Goal: Check status

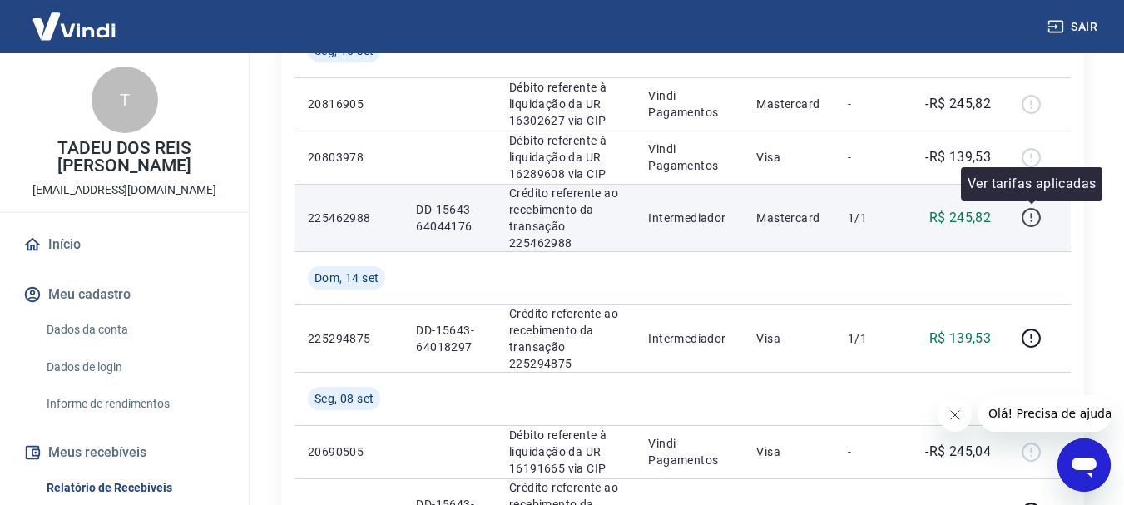
scroll to position [416, 0]
click at [1032, 216] on icon "button" at bounding box center [1031, 213] width 2 height 5
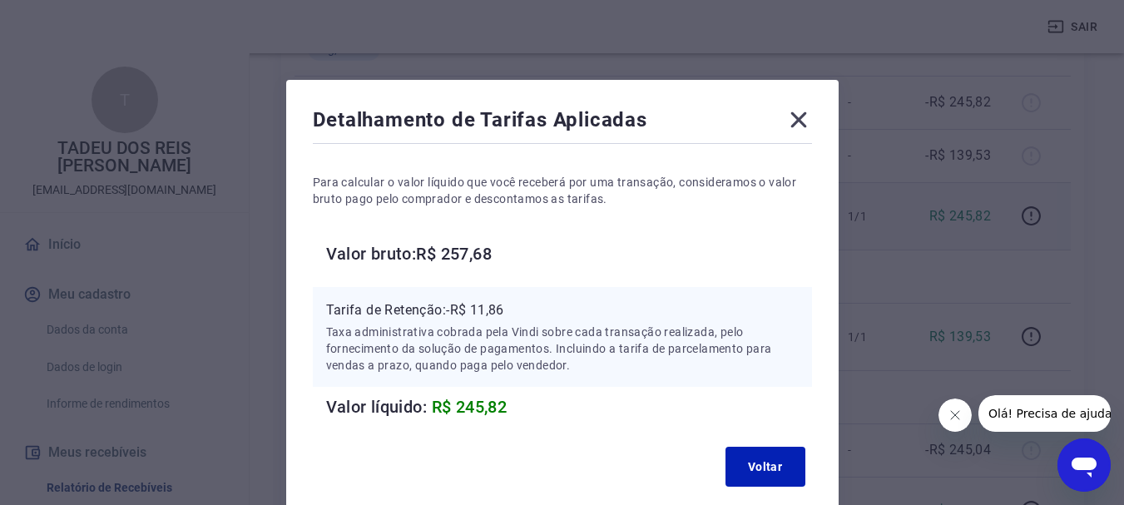
click at [1025, 262] on div "Detalhamento de Tarifas Aplicadas Para calcular o valor líquido que você recebe…" at bounding box center [562, 252] width 1124 height 505
click at [799, 116] on icon at bounding box center [798, 119] width 27 height 27
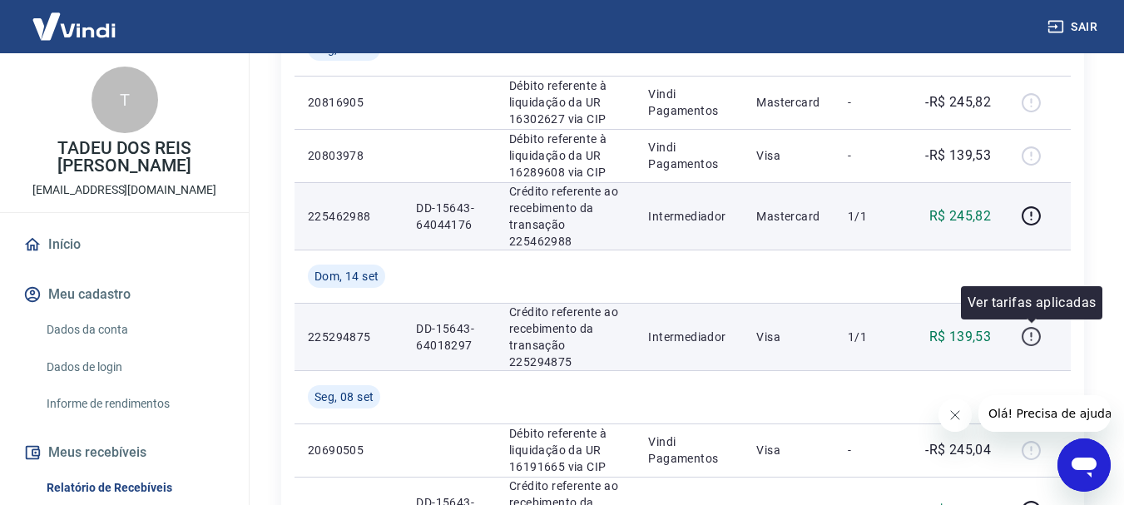
click at [1033, 345] on icon "button" at bounding box center [1031, 336] width 19 height 19
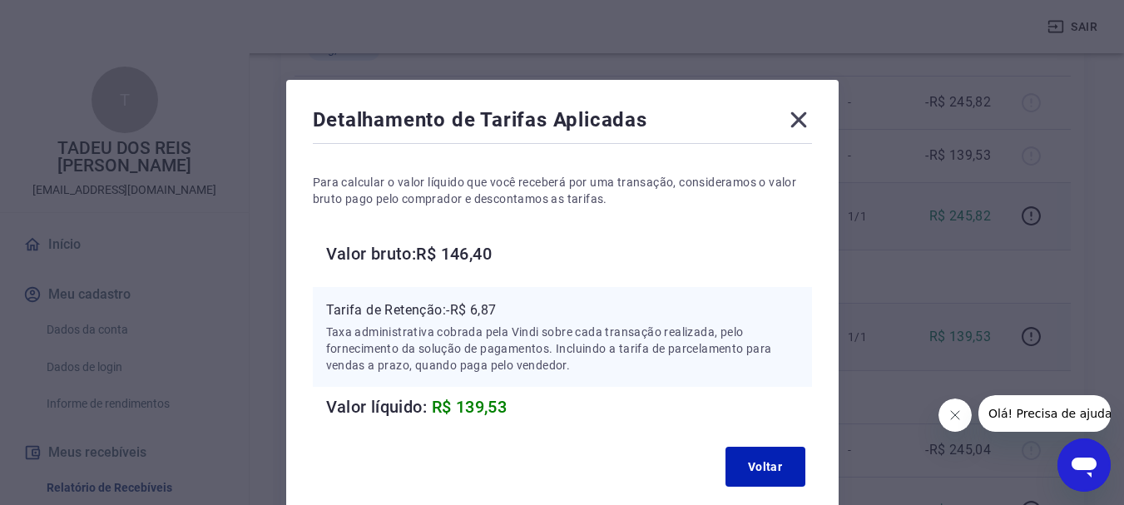
click at [802, 112] on icon at bounding box center [798, 119] width 27 height 27
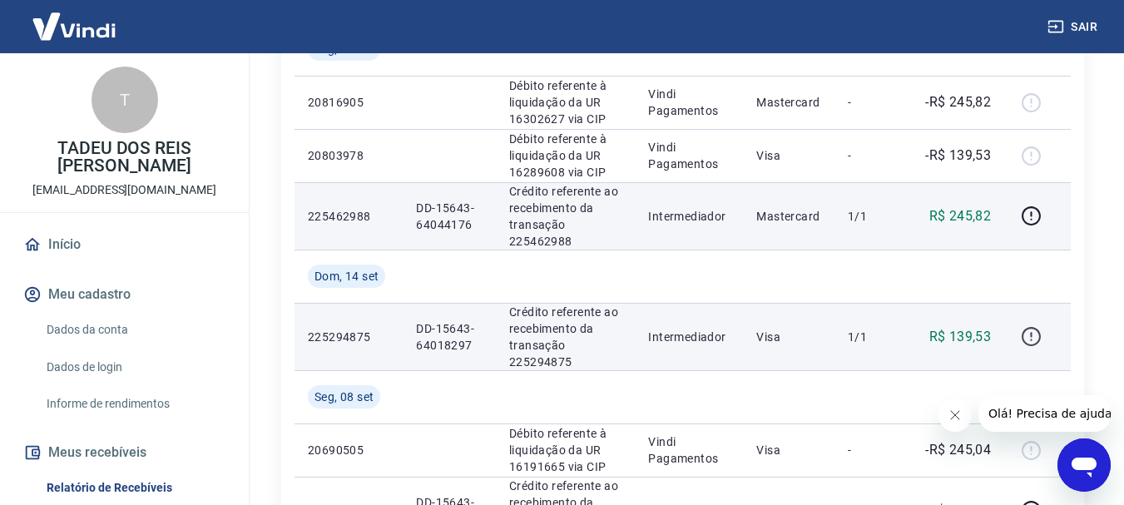
click at [1028, 332] on icon "button" at bounding box center [1031, 336] width 21 height 21
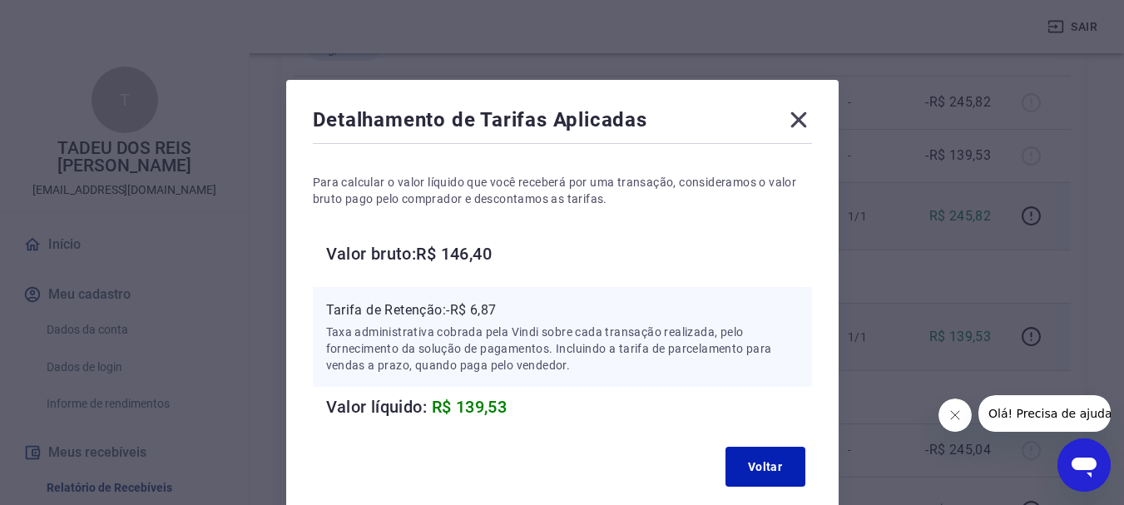
click at [805, 126] on icon at bounding box center [798, 120] width 16 height 16
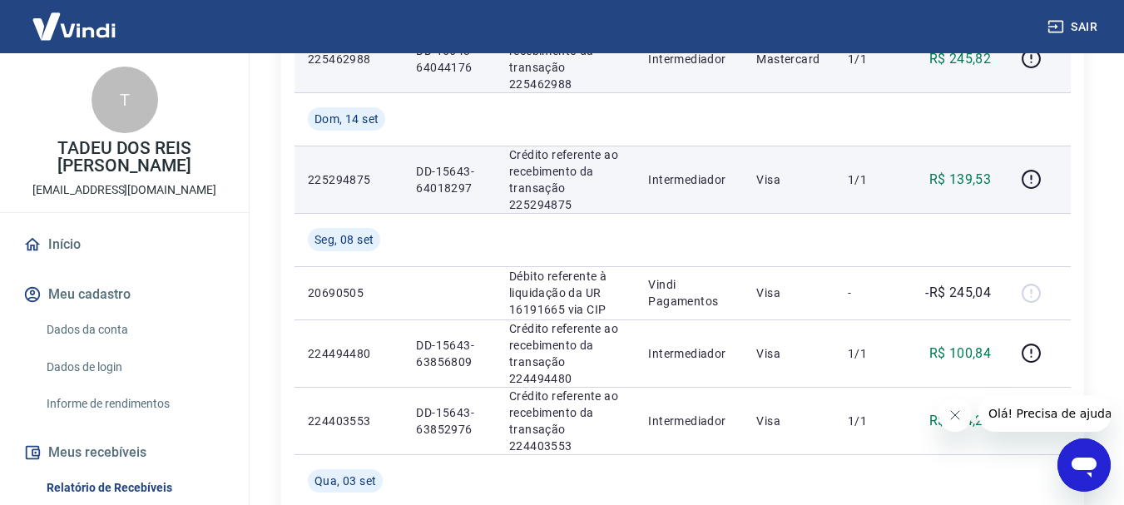
scroll to position [582, 0]
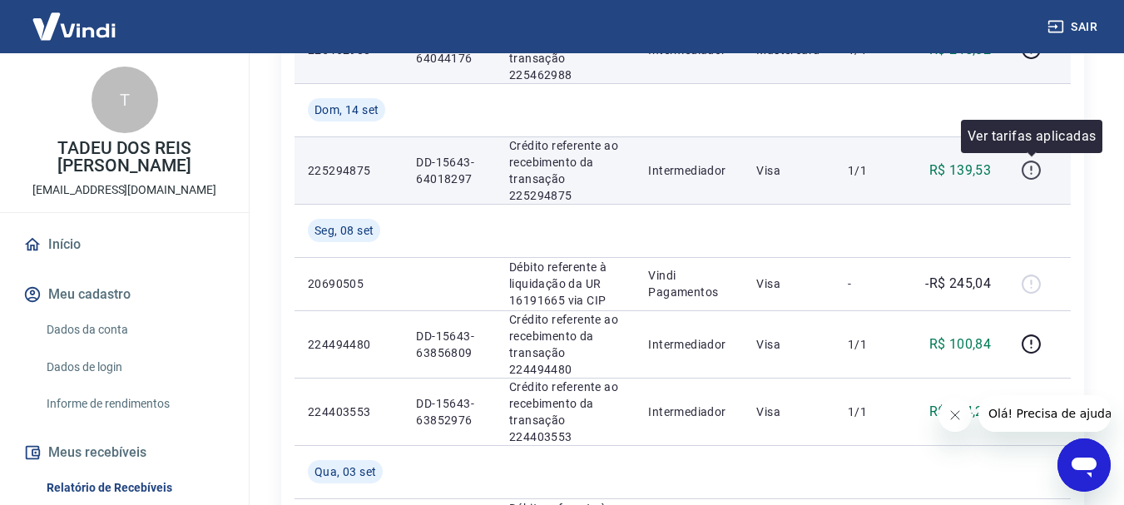
click at [1026, 176] on icon "button" at bounding box center [1031, 170] width 19 height 19
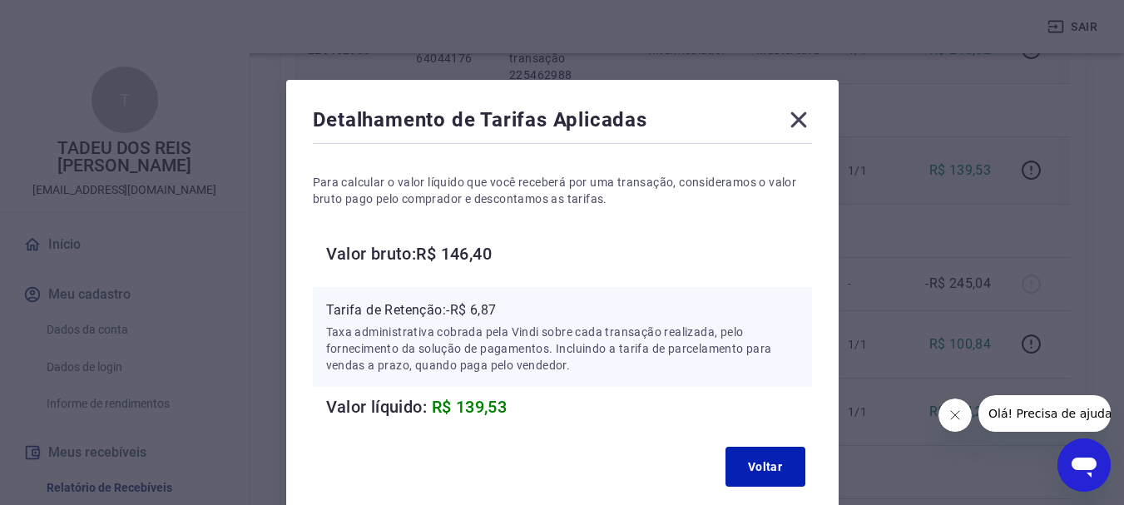
click at [788, 111] on icon at bounding box center [798, 119] width 27 height 27
